Goal: Task Accomplishment & Management: Manage account settings

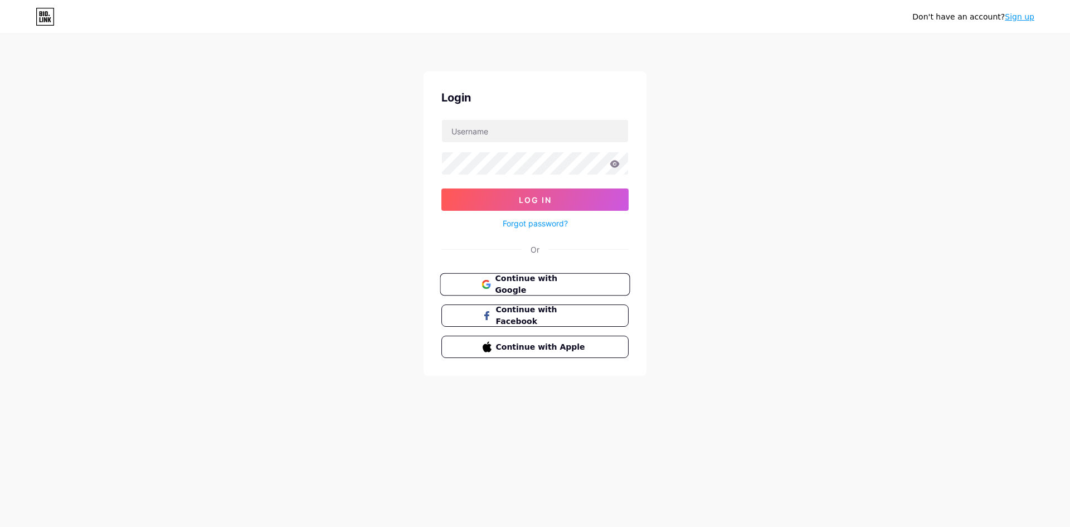
click at [469, 287] on button "Continue with Google" at bounding box center [535, 284] width 190 height 23
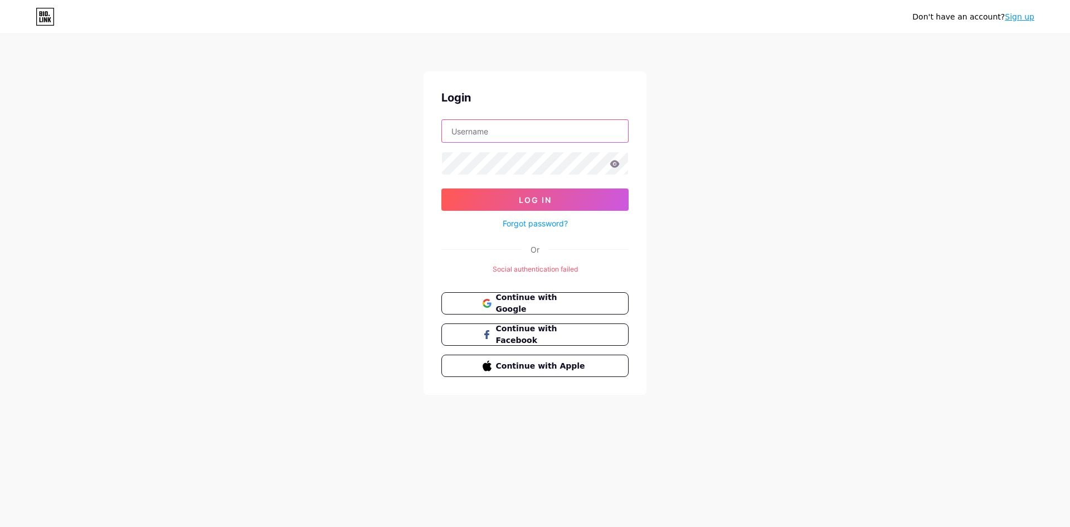
click at [520, 138] on input "text" at bounding box center [535, 131] width 186 height 22
click at [478, 133] on input "text" at bounding box center [535, 131] width 186 height 22
type input "ก"
type input "dlwiise"
click at [441, 188] on button "Log In" at bounding box center [534, 199] width 187 height 22
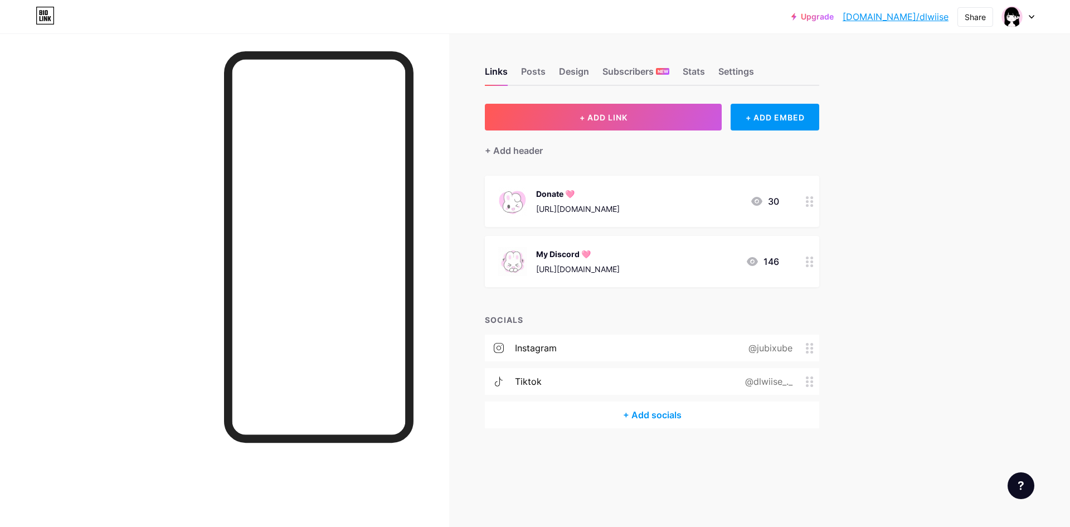
click at [818, 273] on div at bounding box center [809, 261] width 19 height 51
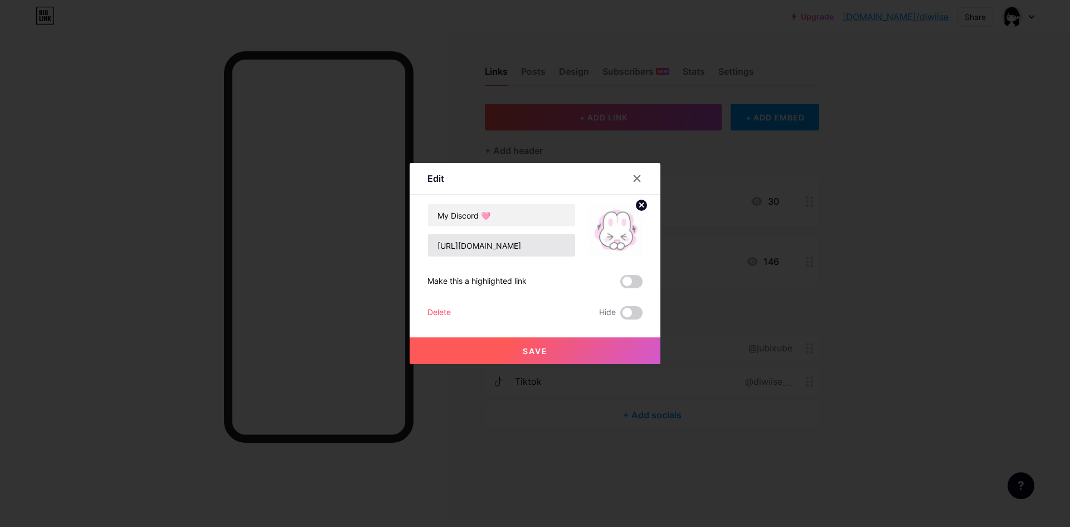
drag, startPoint x: 551, startPoint y: 230, endPoint x: 559, endPoint y: 238, distance: 11.0
click at [551, 231] on div "My Discord 🩷 https://discord.gg/mwGKJBnB" at bounding box center [501, 229] width 148 height 53
drag, startPoint x: 562, startPoint y: 250, endPoint x: 348, endPoint y: 254, distance: 214.6
click at [348, 254] on div "Edit Content YouTube Play YouTube video without leaving your page. ADD Vimeo Pl…" at bounding box center [535, 263] width 1070 height 527
paste input "aePj6YB5VA"
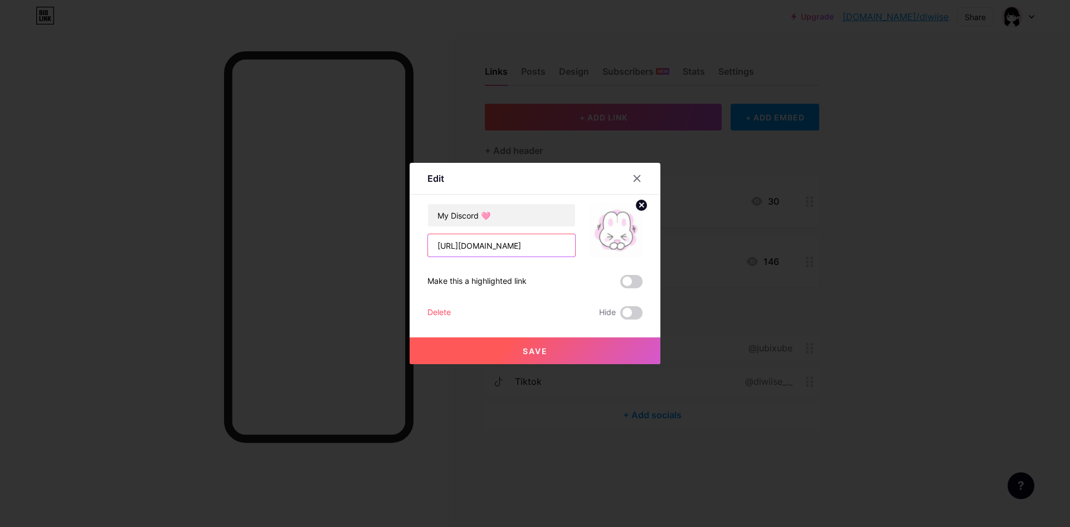
type input "https://discord.gg/aePj6YB5VA"
click at [549, 350] on button "Save" at bounding box center [535, 350] width 251 height 27
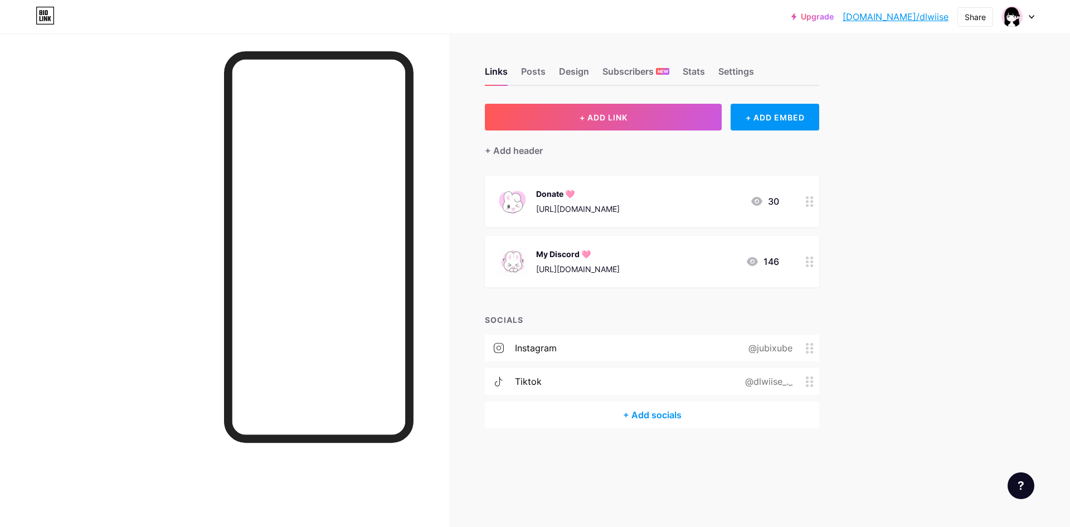
click at [748, 256] on icon at bounding box center [752, 261] width 13 height 13
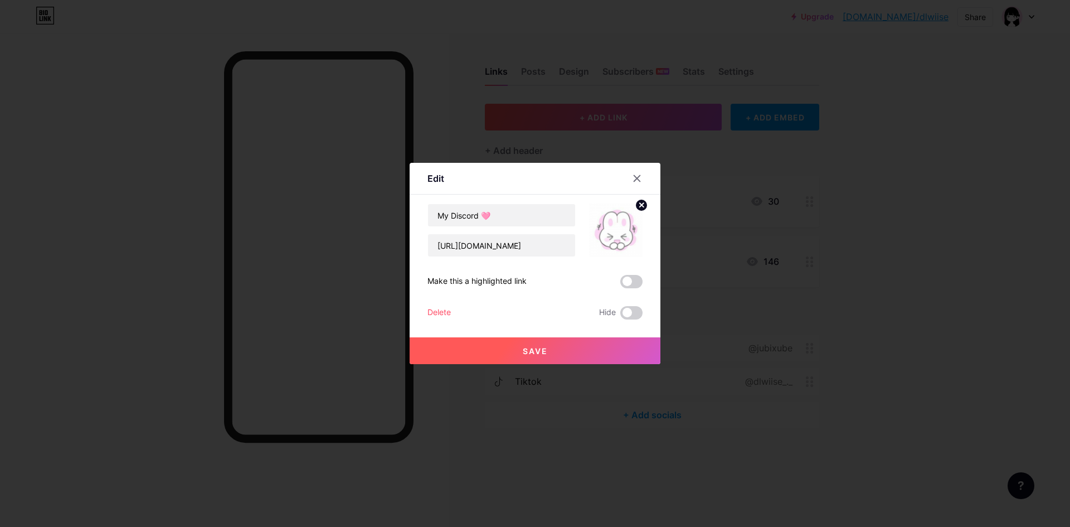
click at [642, 166] on div "Edit Content YouTube Play YouTube video without leaving your page. ADD Vimeo Pl…" at bounding box center [535, 263] width 251 height 201
click at [633, 172] on div at bounding box center [637, 178] width 20 height 20
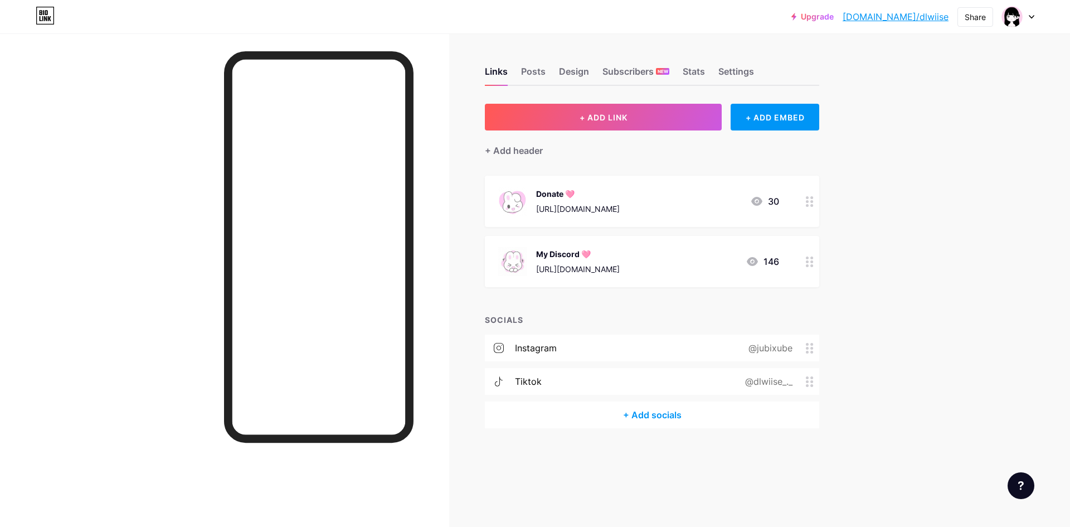
click at [745, 255] on div "My Discord 🩷 https://discord.gg/aePj6YB5VA 146" at bounding box center [638, 261] width 281 height 29
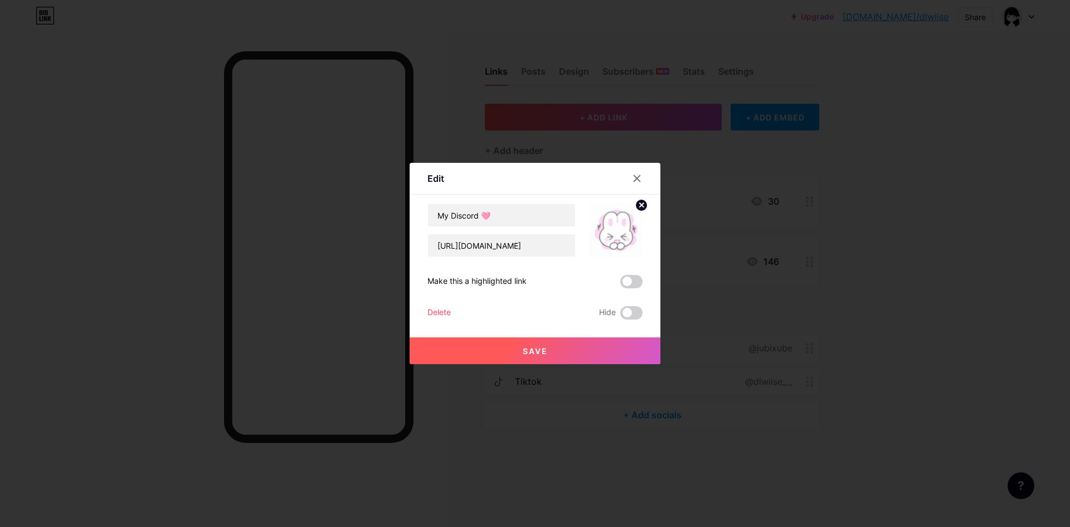
click at [621, 282] on span at bounding box center [631, 281] width 22 height 13
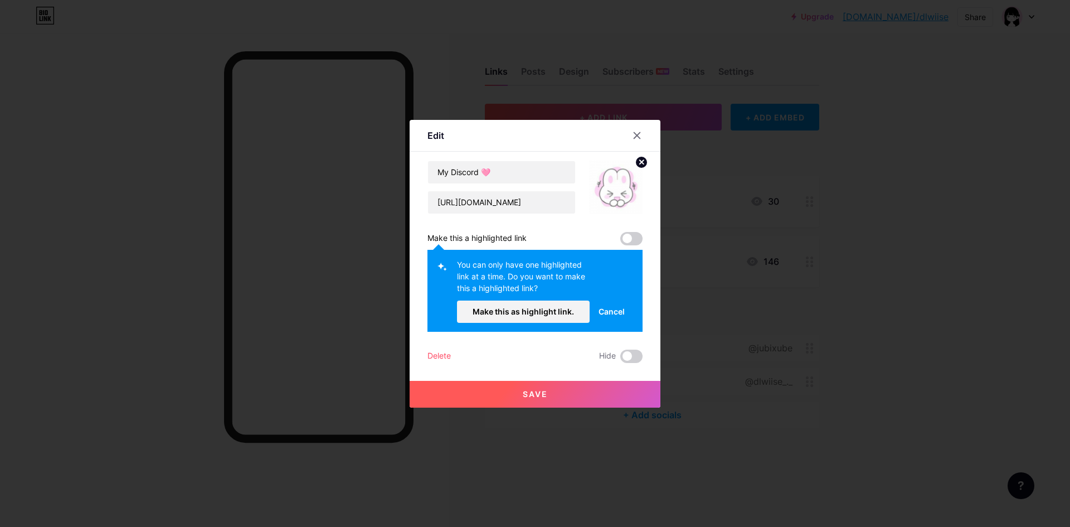
click at [567, 309] on span "Make this as highlight link." at bounding box center [523, 311] width 101 height 9
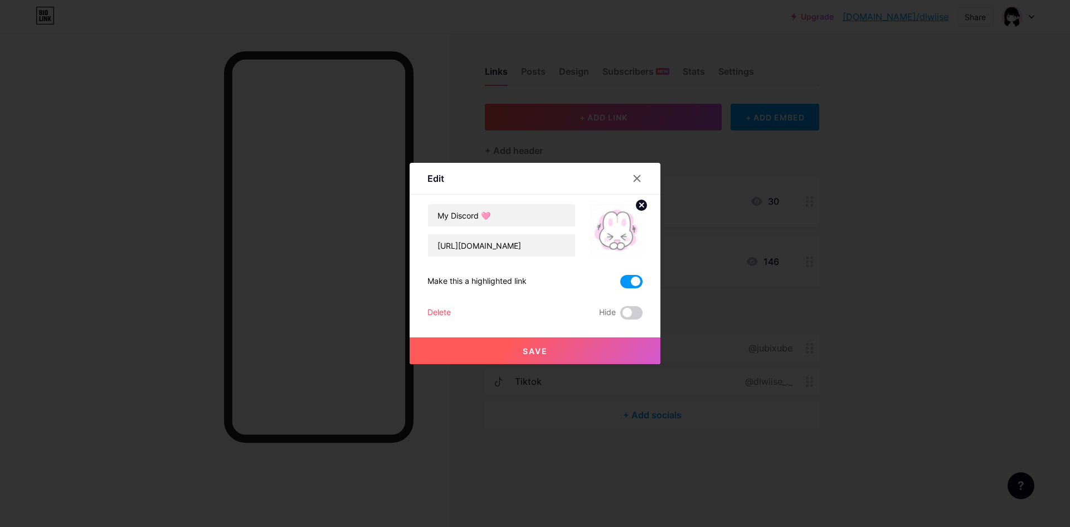
click at [578, 345] on button "Save" at bounding box center [535, 350] width 251 height 27
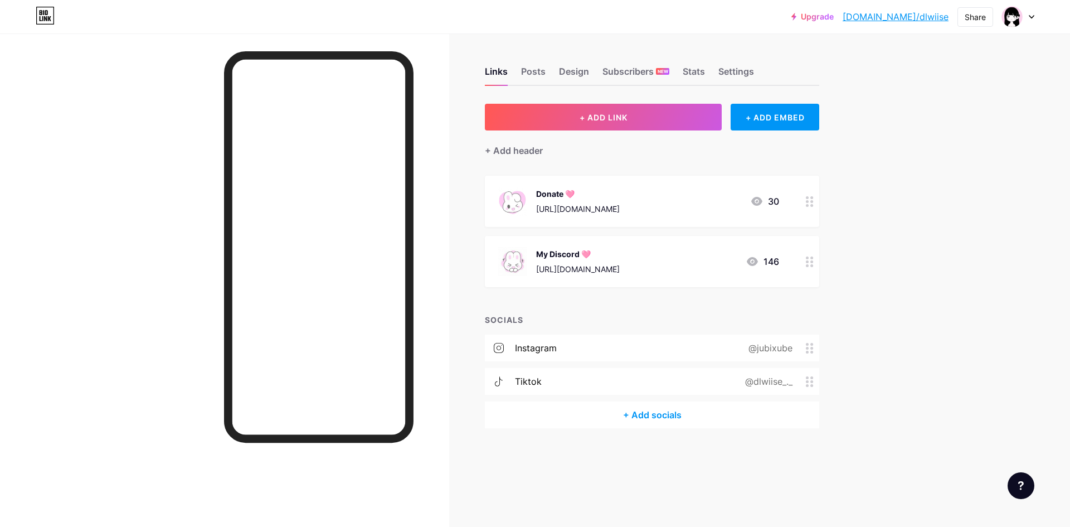
click at [755, 202] on icon at bounding box center [756, 201] width 11 height 9
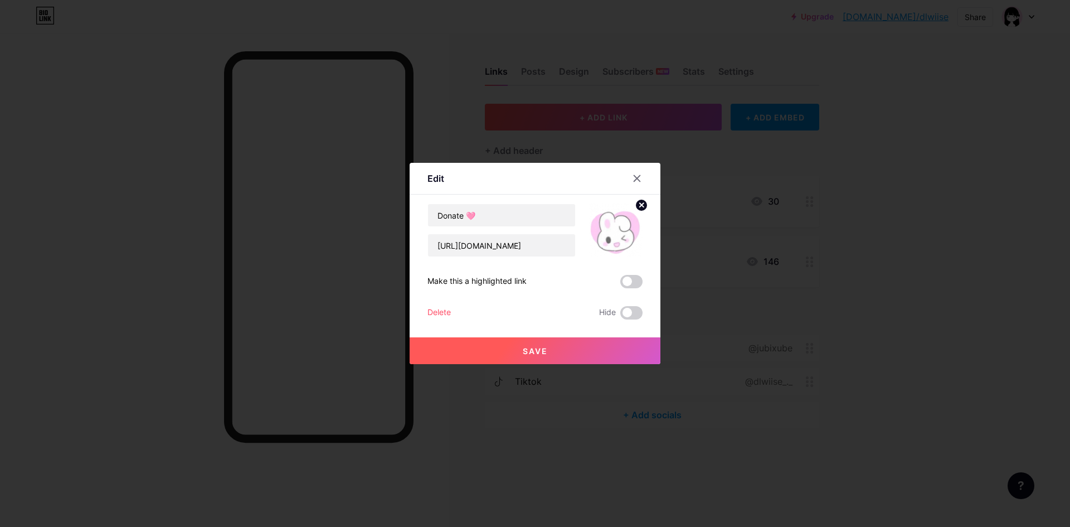
click at [624, 279] on span at bounding box center [631, 281] width 22 height 13
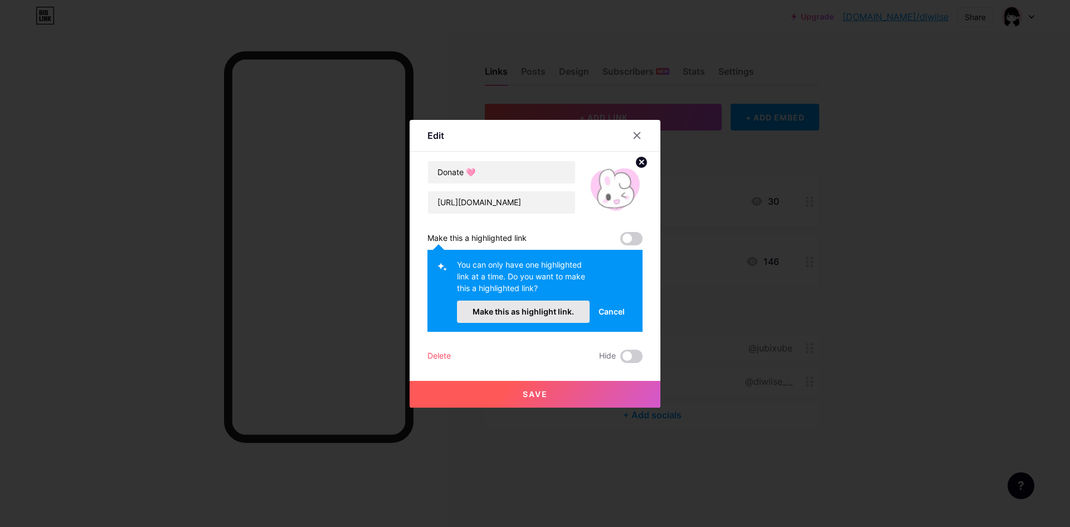
click at [558, 305] on button "Make this as highlight link." at bounding box center [523, 311] width 133 height 22
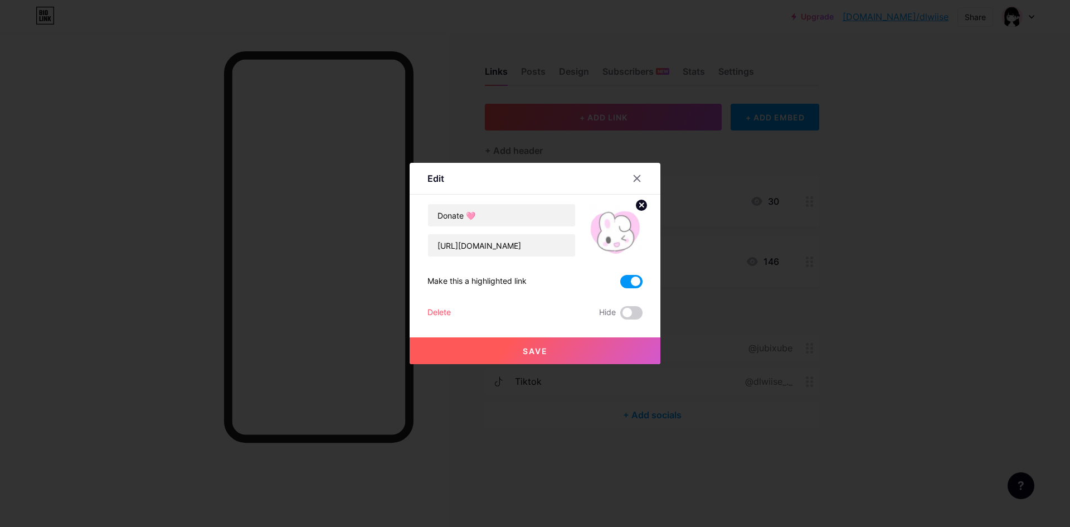
click at [558, 347] on button "Save" at bounding box center [535, 350] width 251 height 27
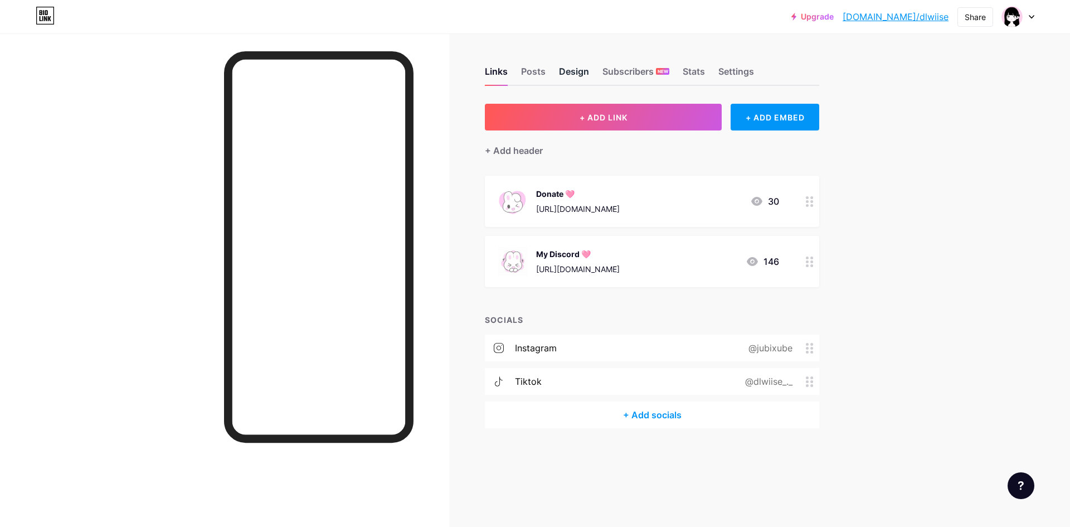
click at [563, 70] on div "Design" at bounding box center [574, 75] width 30 height 20
click at [541, 70] on div "Posts" at bounding box center [533, 75] width 25 height 20
